Goal: Information Seeking & Learning: Learn about a topic

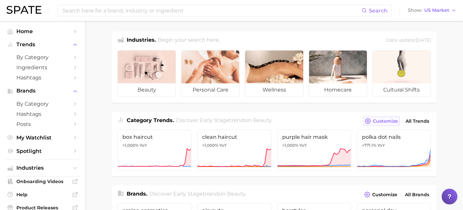
click at [390, 120] on span "Customize" at bounding box center [385, 121] width 25 height 6
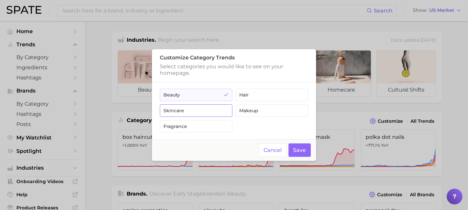
click at [210, 106] on button "skincare" at bounding box center [196, 110] width 73 height 12
click at [299, 147] on button "Save" at bounding box center [299, 149] width 23 height 13
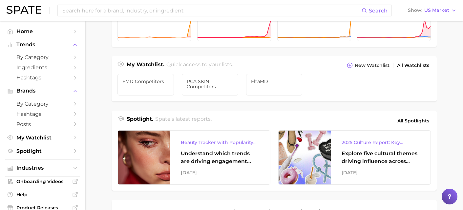
scroll to position [212, 0]
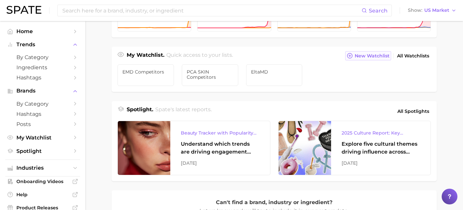
click at [379, 53] on span "New Watchlist" at bounding box center [372, 56] width 35 height 6
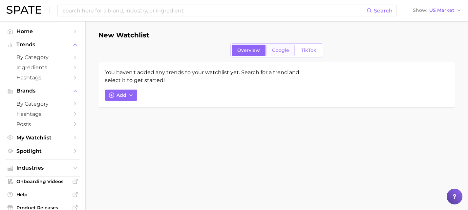
click at [283, 54] on link "Google" at bounding box center [280, 50] width 28 height 11
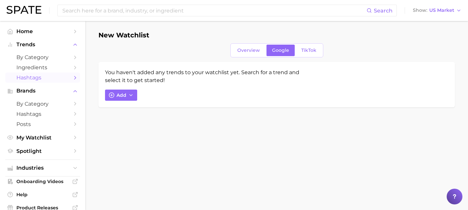
click at [47, 76] on span "Hashtags" at bounding box center [42, 77] width 52 height 6
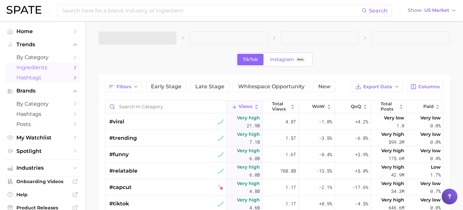
click at [49, 69] on span "Ingredients" at bounding box center [42, 67] width 52 height 6
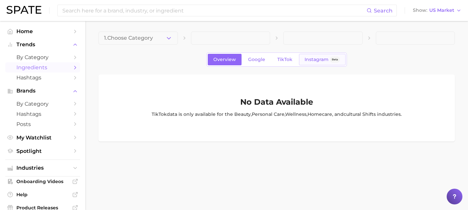
click at [320, 61] on span "Instagram" at bounding box center [316, 60] width 24 height 6
drag, startPoint x: 299, startPoint y: 60, endPoint x: 296, endPoint y: 61, distance: 3.3
click at [277, 62] on span "TikTok" at bounding box center [284, 60] width 15 height 6
click at [251, 60] on span "Google" at bounding box center [256, 60] width 17 height 6
click at [284, 58] on span "TikTok" at bounding box center [284, 60] width 15 height 6
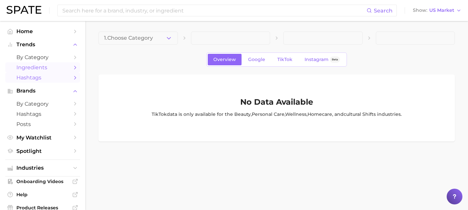
click at [36, 78] on span "Hashtags" at bounding box center [42, 77] width 52 height 6
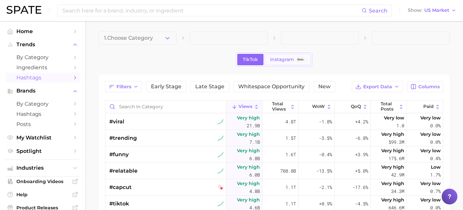
click at [286, 58] on span "Instagram" at bounding box center [282, 60] width 24 height 6
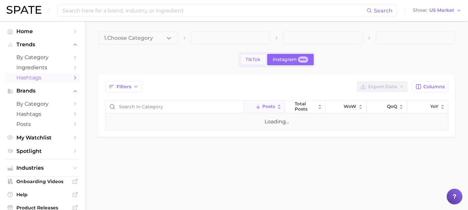
click at [253, 59] on span "TikTok" at bounding box center [252, 60] width 15 height 6
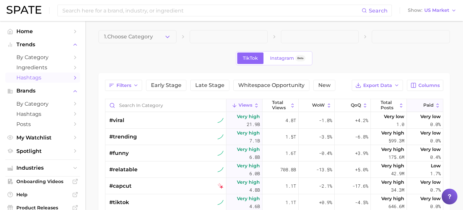
click at [418, 106] on button "Paid" at bounding box center [425, 105] width 36 height 13
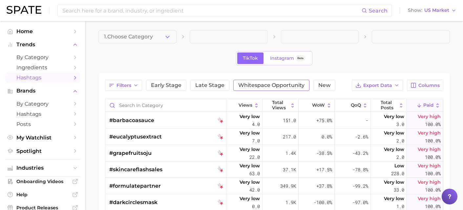
click at [273, 85] on span "Whitespace Opportunity" at bounding box center [271, 85] width 66 height 5
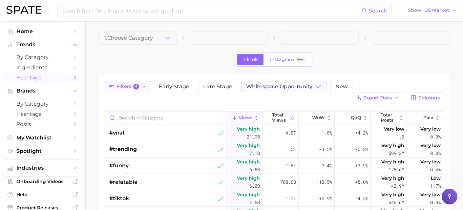
click at [144, 87] on icon "button" at bounding box center [143, 86] width 5 height 5
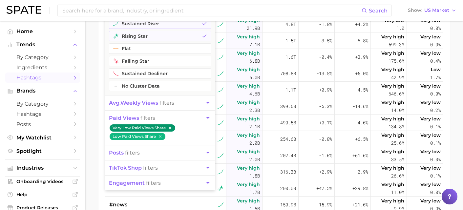
scroll to position [105, 0]
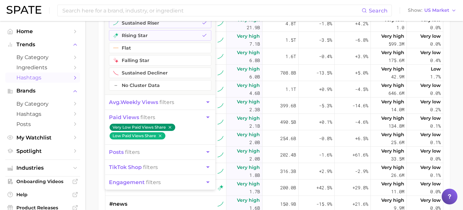
click at [208, 170] on icon "button" at bounding box center [207, 167] width 7 height 7
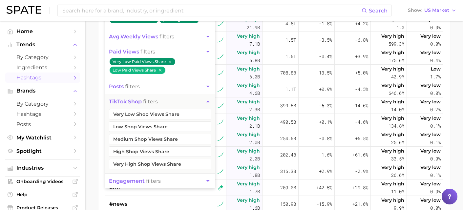
click at [211, 101] on icon "button" at bounding box center [207, 101] width 7 height 7
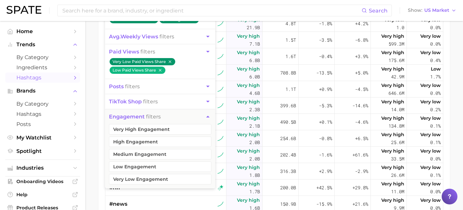
click at [208, 89] on icon "button" at bounding box center [207, 86] width 7 height 7
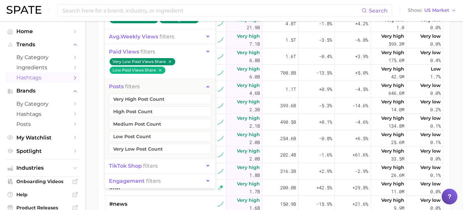
click at [208, 89] on icon "button" at bounding box center [207, 86] width 7 height 7
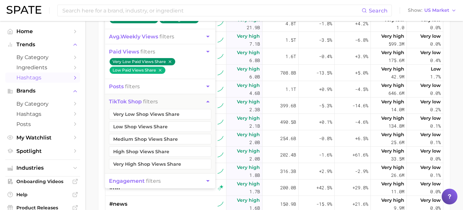
click at [207, 98] on icon "button" at bounding box center [207, 101] width 7 height 7
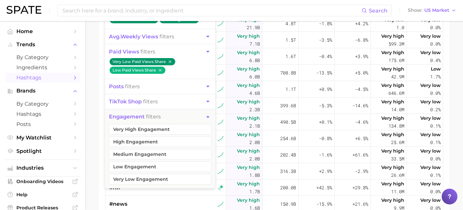
click at [206, 115] on icon "button" at bounding box center [207, 116] width 7 height 7
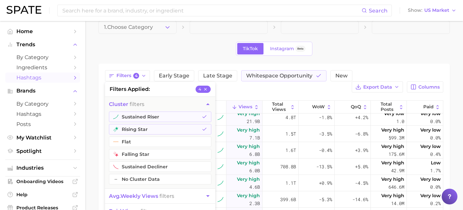
scroll to position [12, 0]
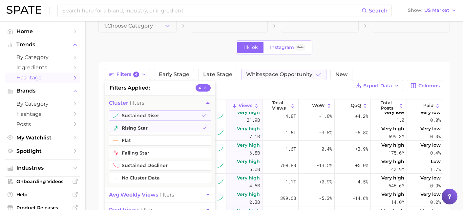
click at [207, 101] on icon "button" at bounding box center [207, 102] width 7 height 7
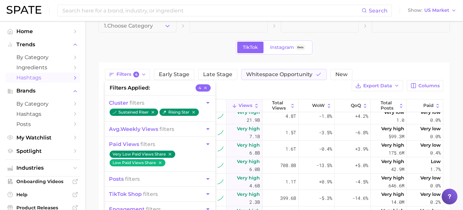
click at [250, 89] on div "Filters 4 filters applied 4 cluster filters sustained riser rising star avg. we…" at bounding box center [274, 80] width 338 height 22
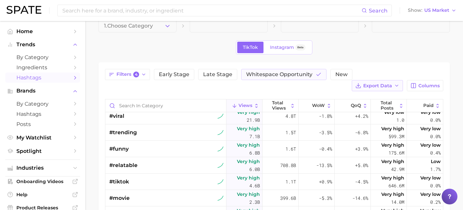
click at [396, 87] on icon "button" at bounding box center [396, 85] width 5 height 5
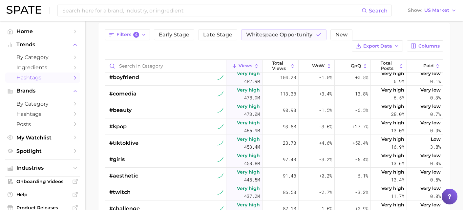
scroll to position [733, 0]
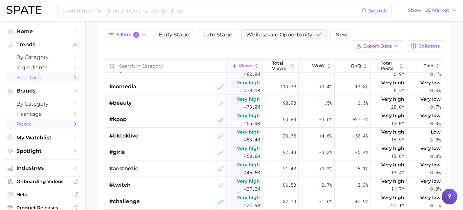
click at [36, 126] on span "Posts" at bounding box center [42, 124] width 52 height 6
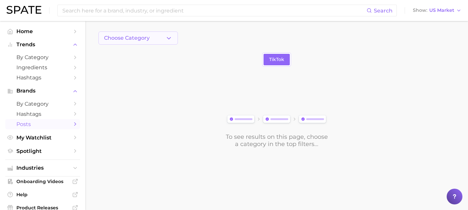
click at [160, 32] on button "Choose Category" at bounding box center [137, 37] width 79 height 13
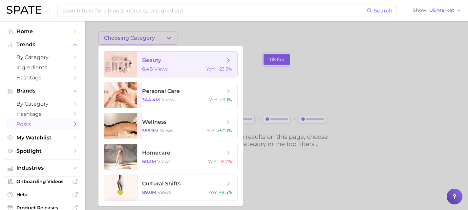
click at [230, 63] on icon at bounding box center [228, 60] width 7 height 7
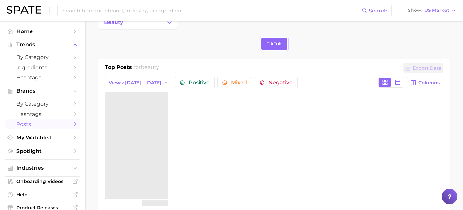
scroll to position [57, 0]
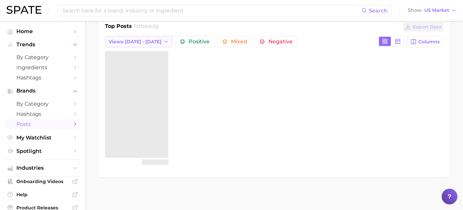
click at [149, 41] on button "Views: [DATE] - [DATE]" at bounding box center [138, 41] width 67 height 11
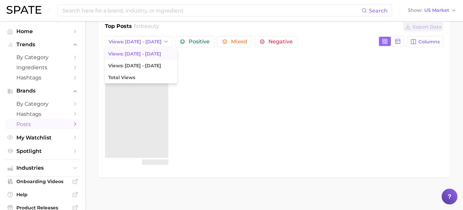
click at [277, 19] on div "Search Show US Market" at bounding box center [232, 10] width 450 height 21
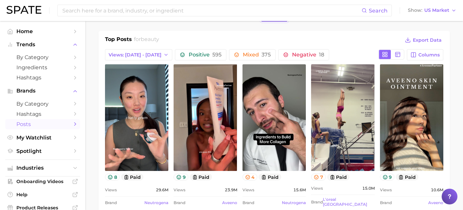
scroll to position [0, 0]
